Goal: Information Seeking & Learning: Check status

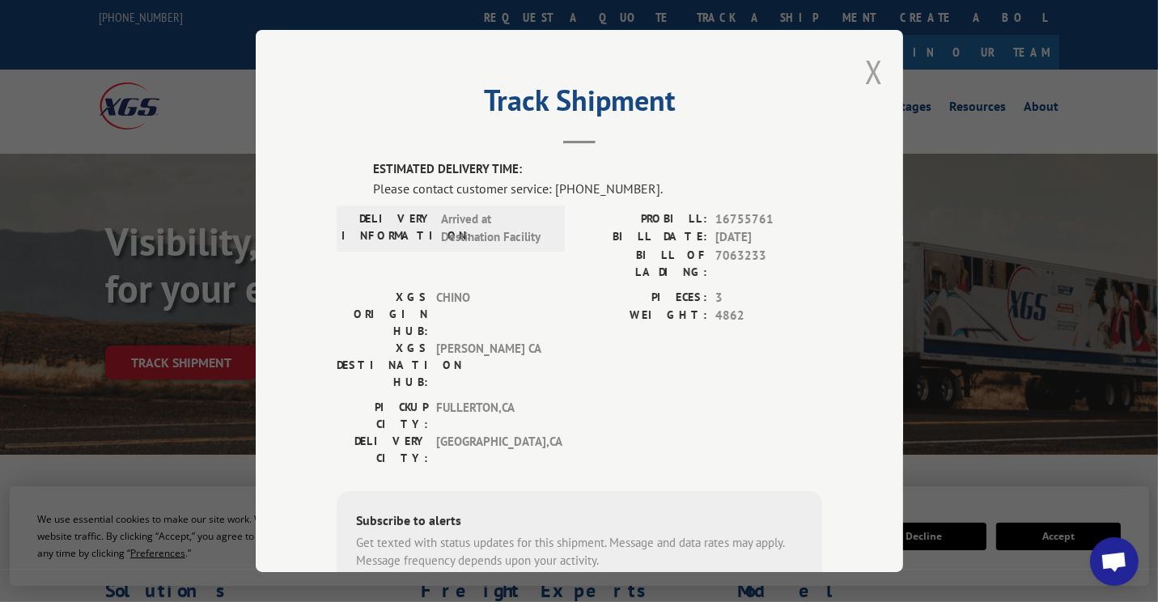
click at [868, 73] on button "Close modal" at bounding box center [874, 71] width 18 height 43
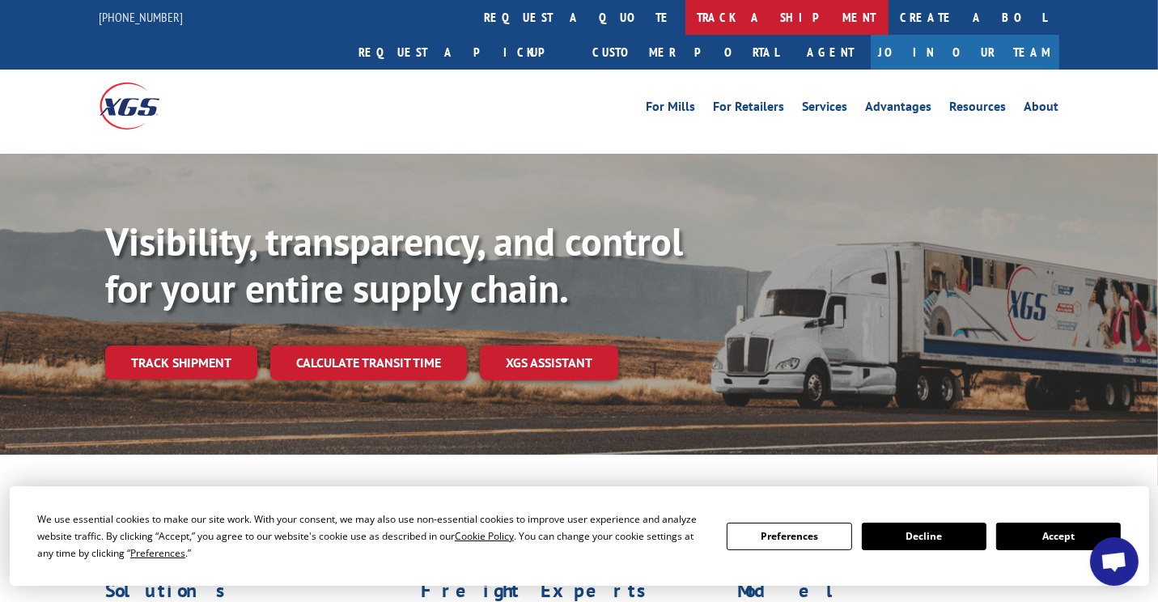
click at [686, 15] on link "track a shipment" at bounding box center [787, 17] width 203 height 35
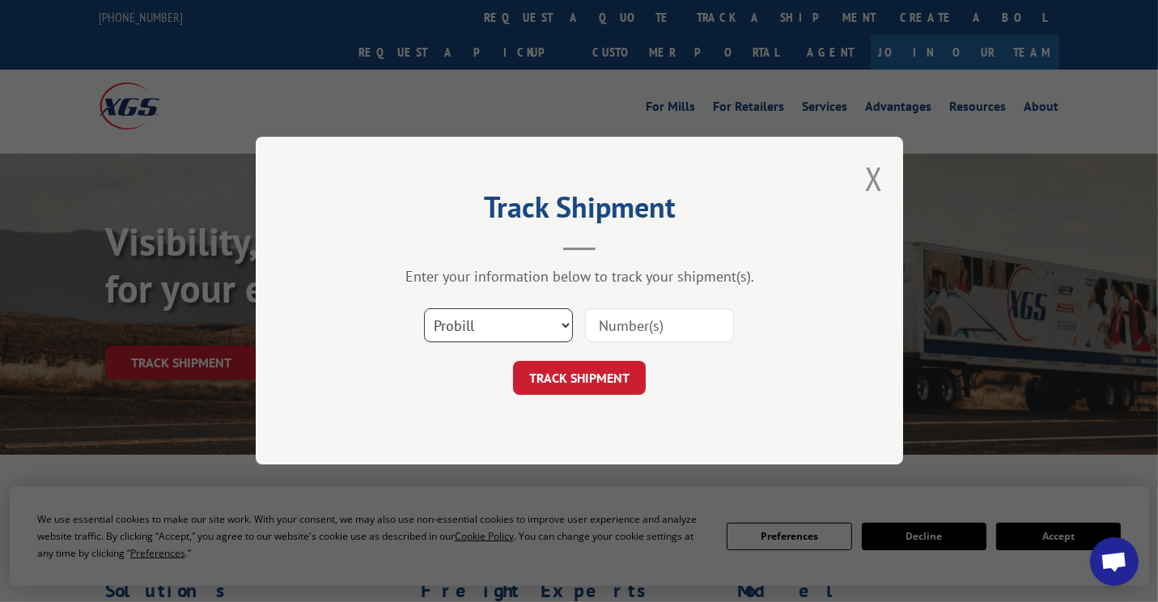
click at [567, 320] on select "Select category... Probill BOL PO" at bounding box center [498, 326] width 149 height 34
select select "bol"
click at [424, 309] on select "Select category... Probill BOL PO" at bounding box center [498, 326] width 149 height 34
click at [703, 323] on input at bounding box center [659, 326] width 149 height 34
type input "5140328"
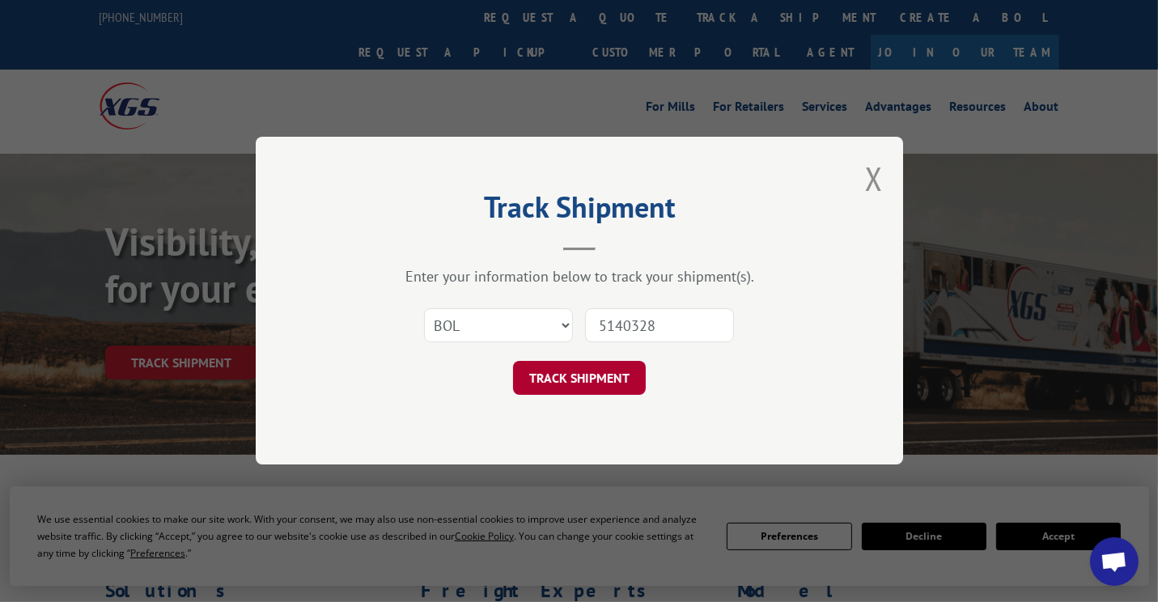
click at [583, 377] on button "TRACK SHIPMENT" at bounding box center [579, 379] width 133 height 34
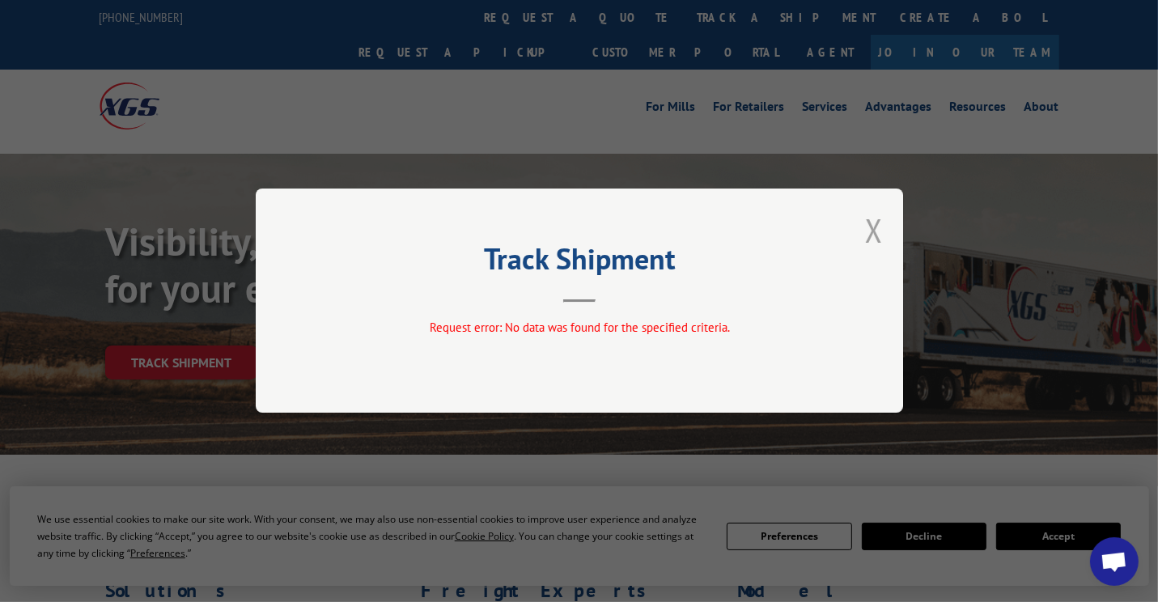
click at [874, 221] on button "Close modal" at bounding box center [874, 230] width 18 height 43
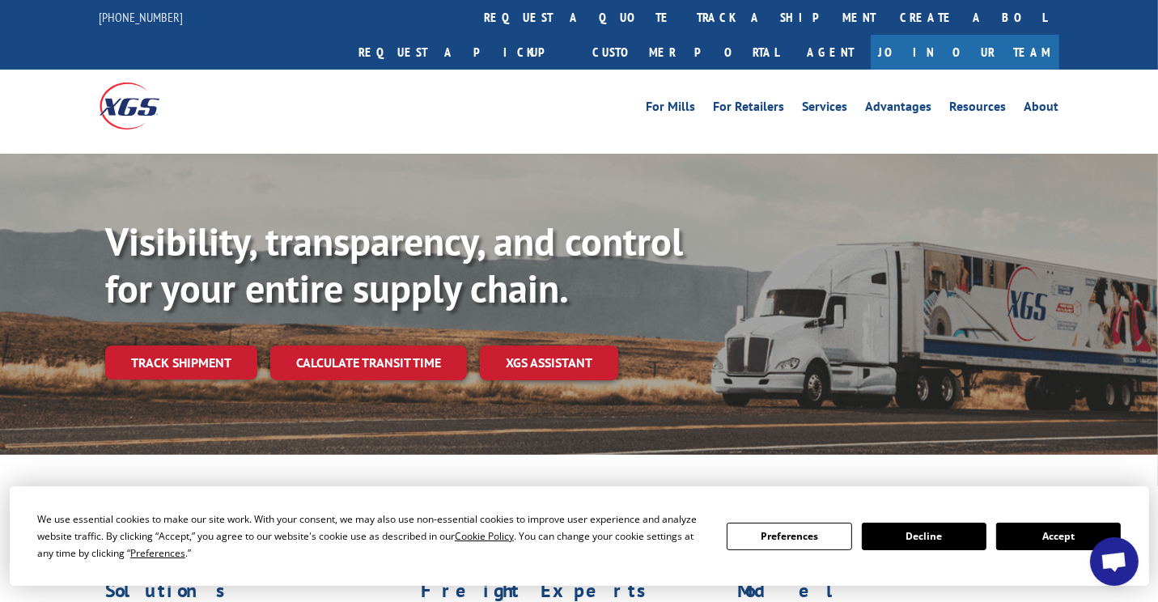
click at [1036, 540] on button "Accept" at bounding box center [1058, 537] width 125 height 28
